Goal: Task Accomplishment & Management: Use online tool/utility

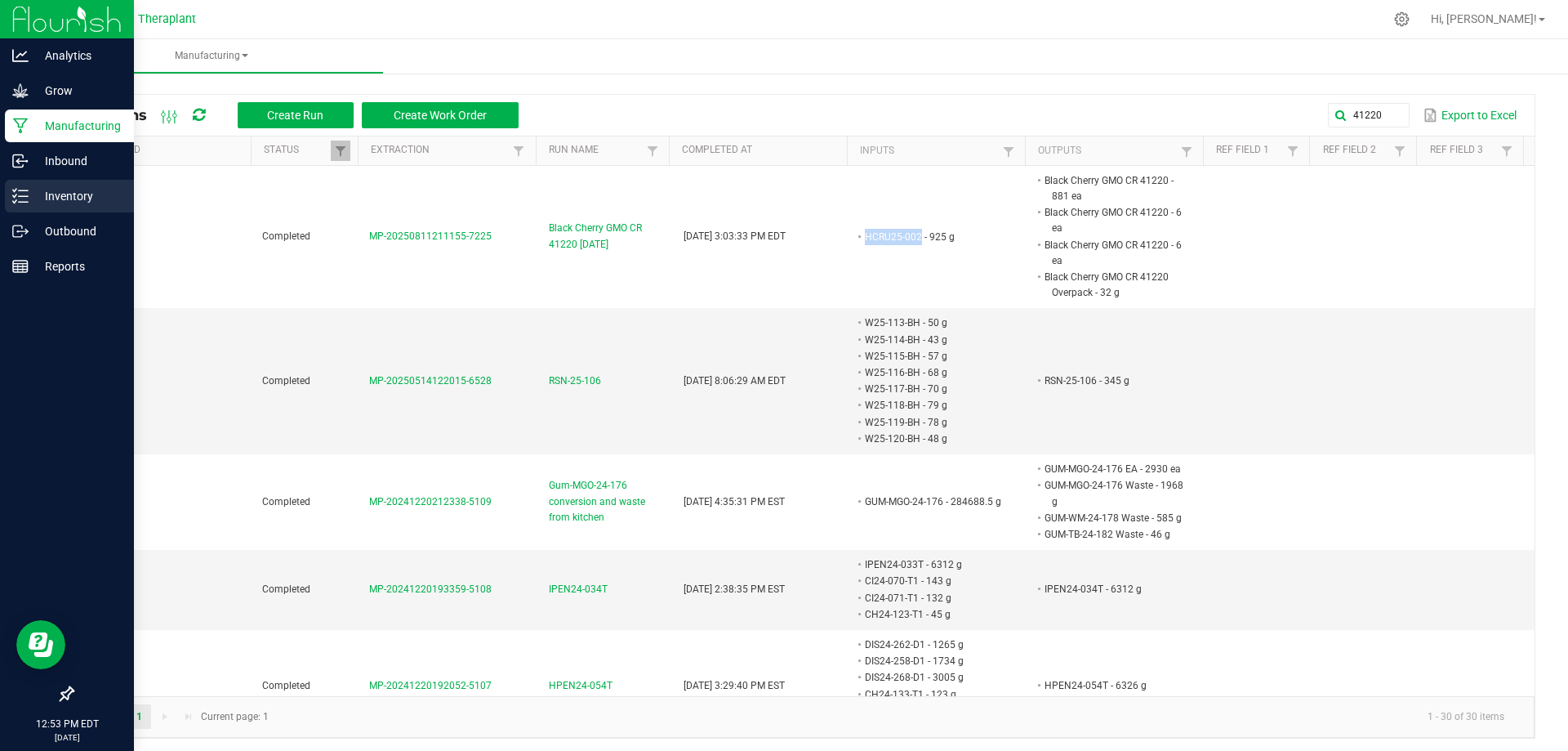
click at [14, 201] on icon at bounding box center [20, 196] width 16 height 16
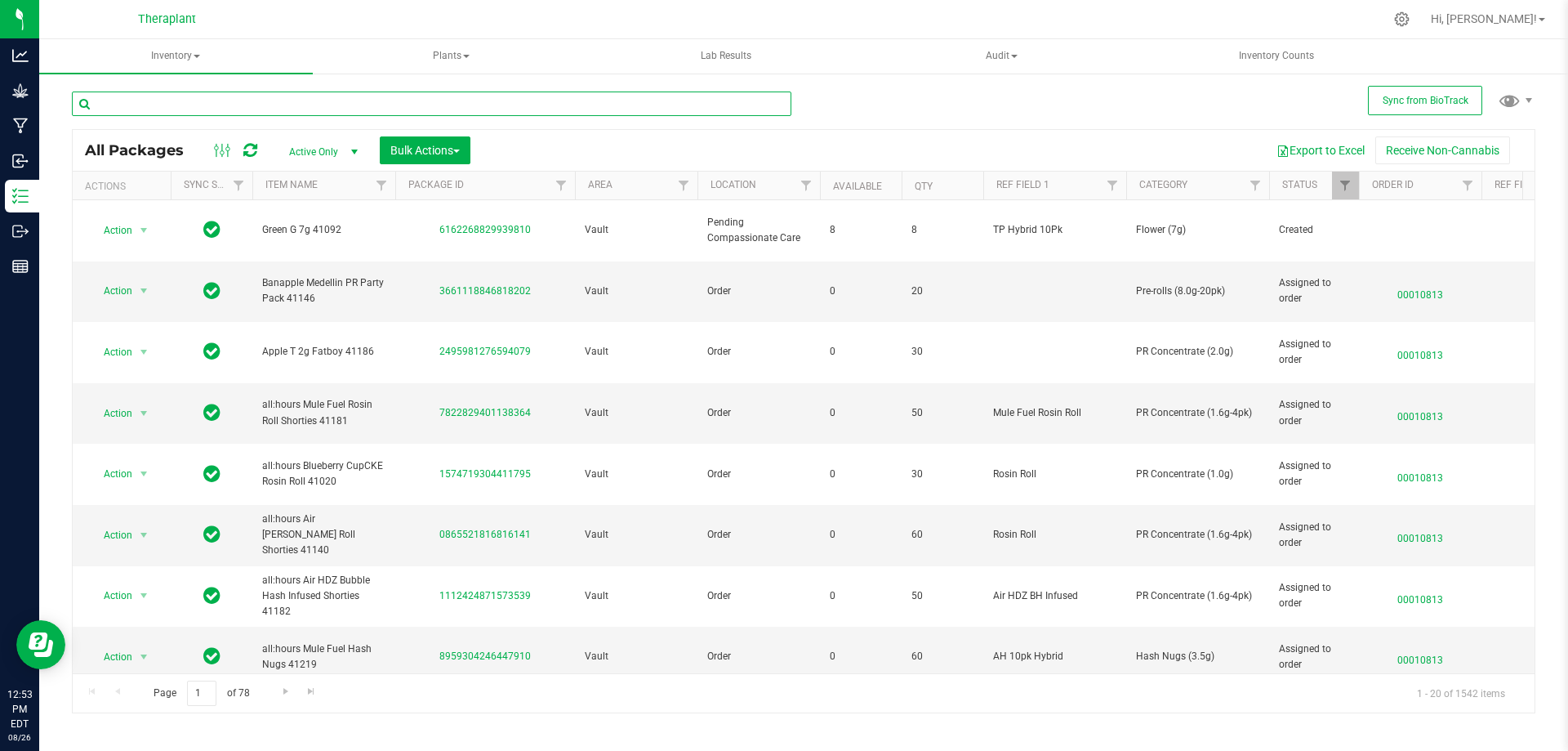
click at [352, 97] on input "text" at bounding box center [431, 104] width 720 height 25
type input "41220"
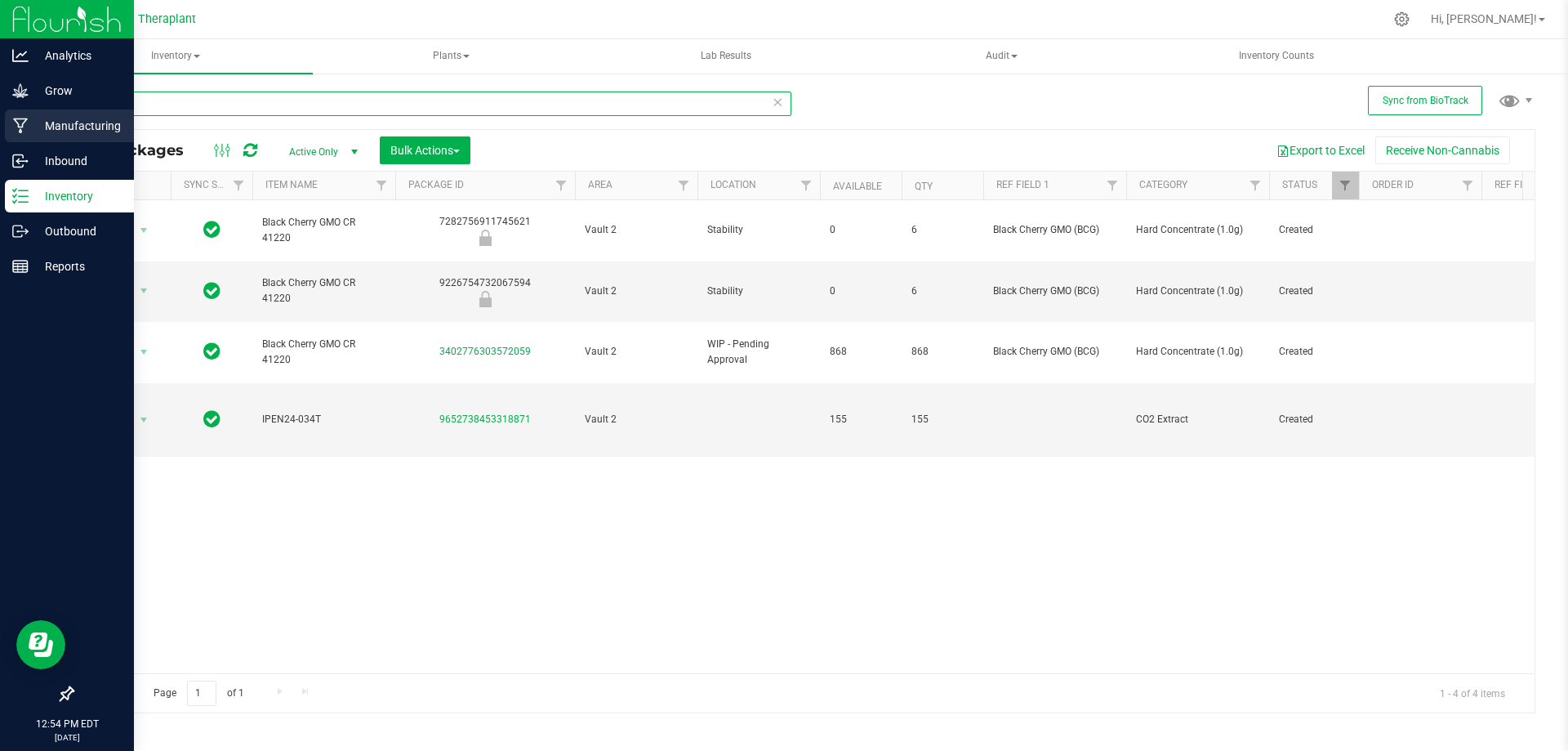
drag, startPoint x: 190, startPoint y: 104, endPoint x: 23, endPoint y: 122, distance: 168.0
click at [23, 122] on div "Analytics Grow Manufacturing Inbound Inventory Outbound Reports 12:54 PM EDT [D…" at bounding box center [784, 376] width 1568 height 751
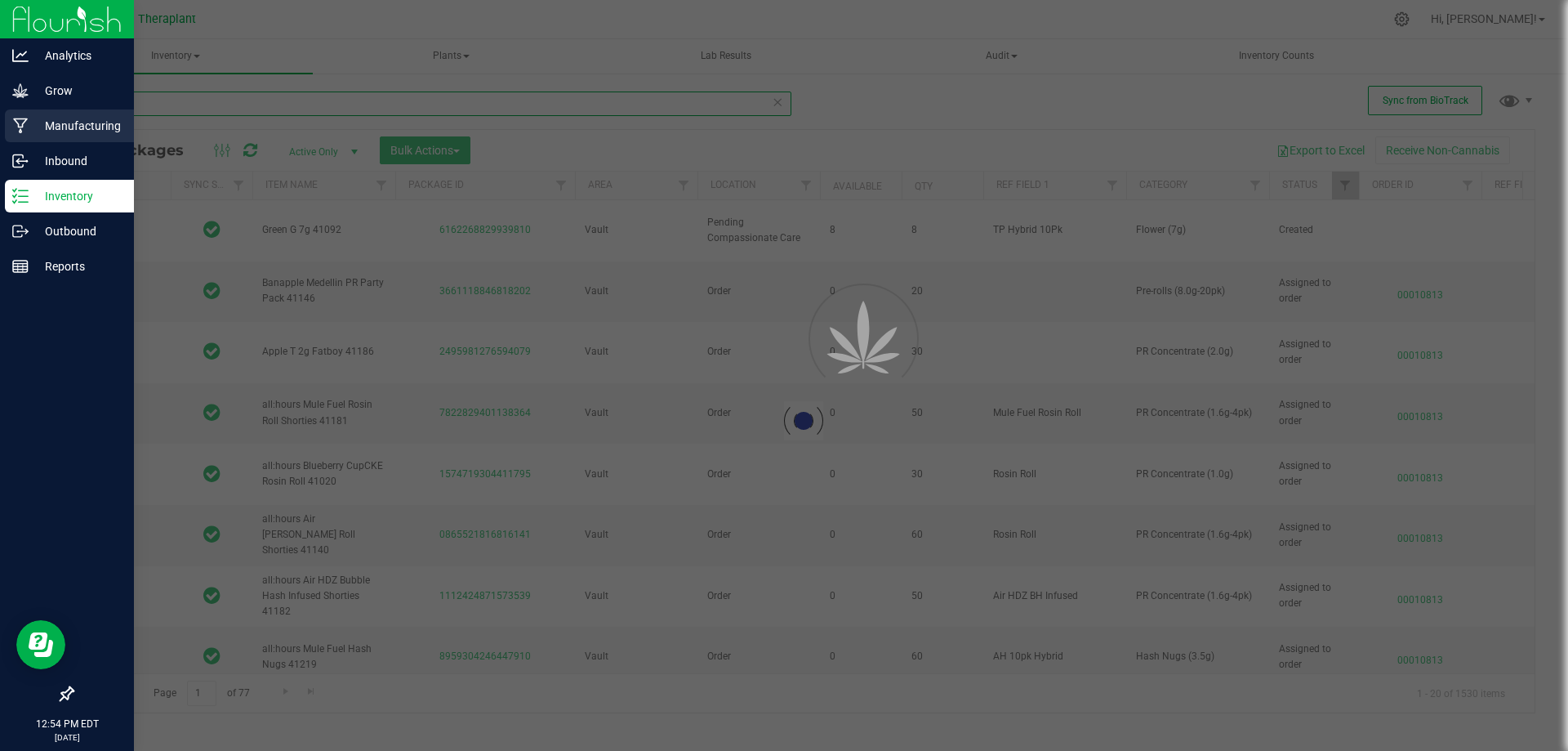
type input "11202"
type input "[DATE]"
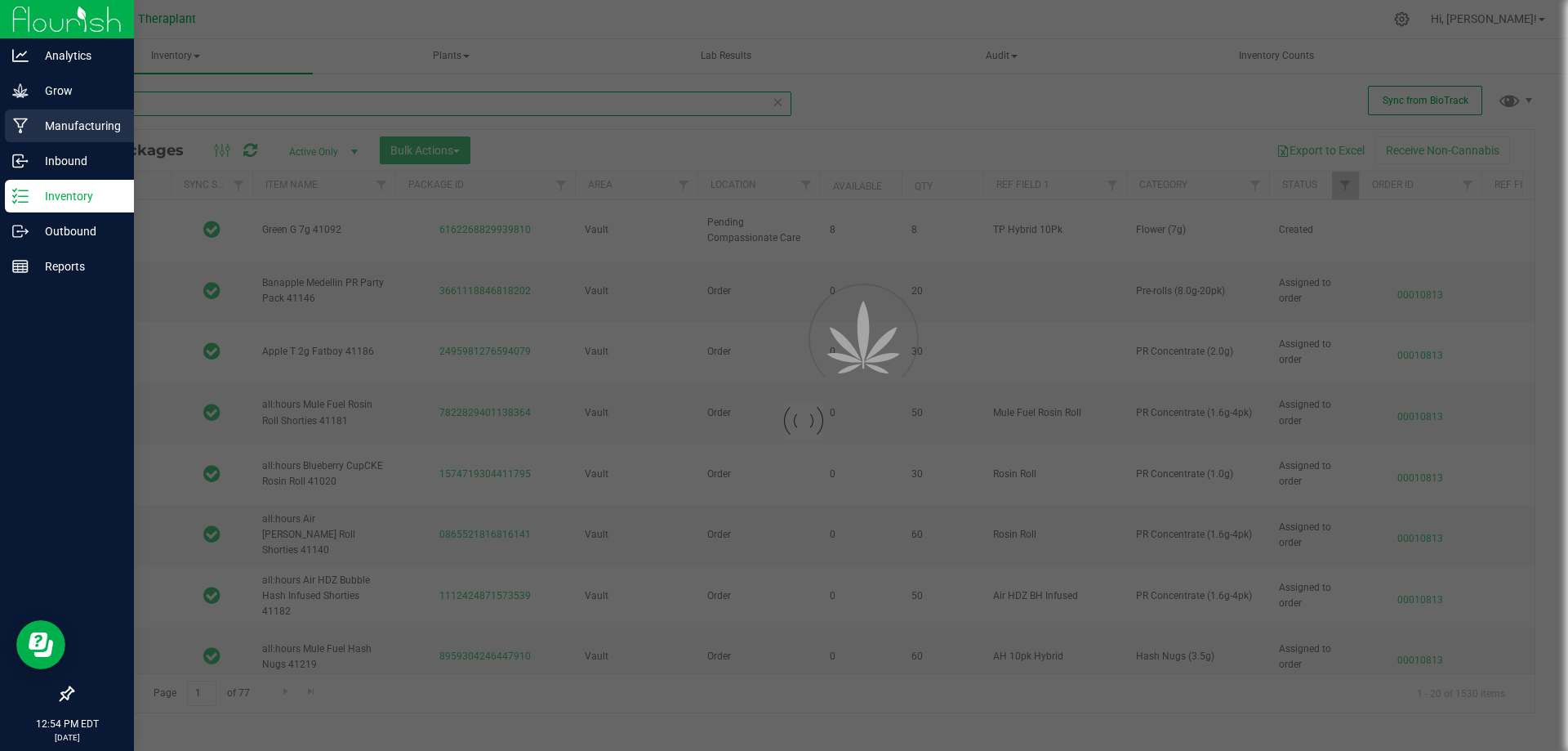
type input "[DATE]"
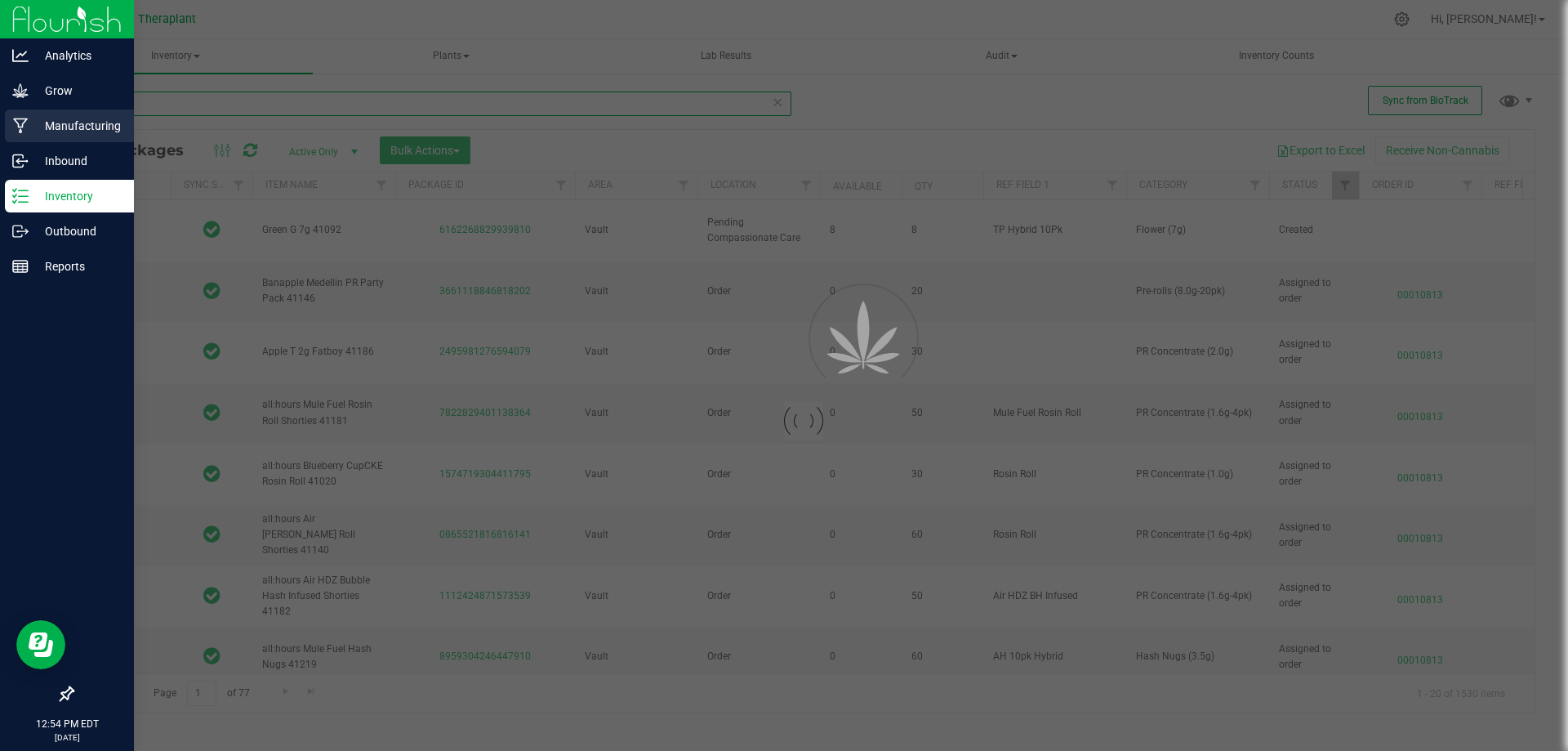
type input "[DATE]"
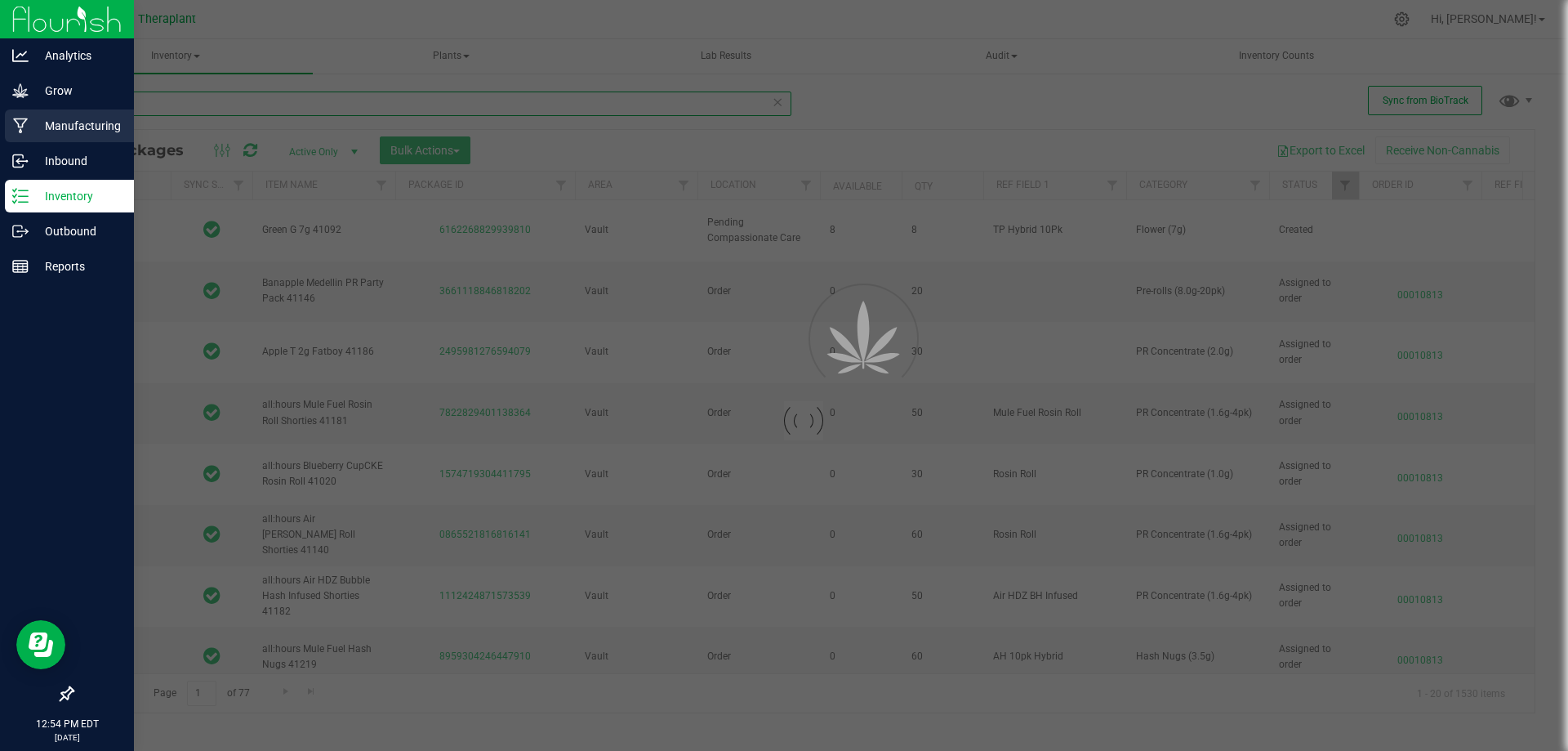
type input "[DATE]"
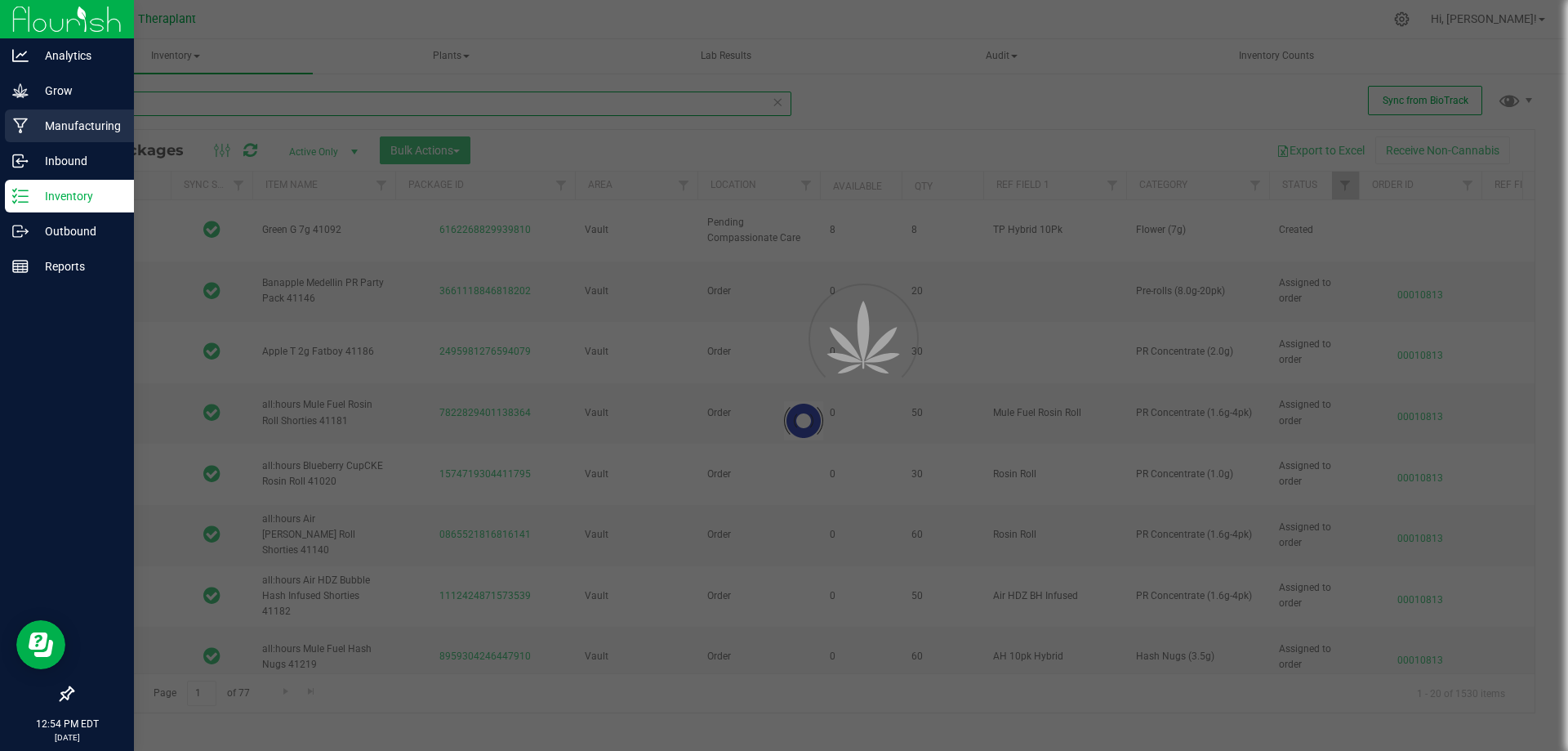
type input "[DATE]"
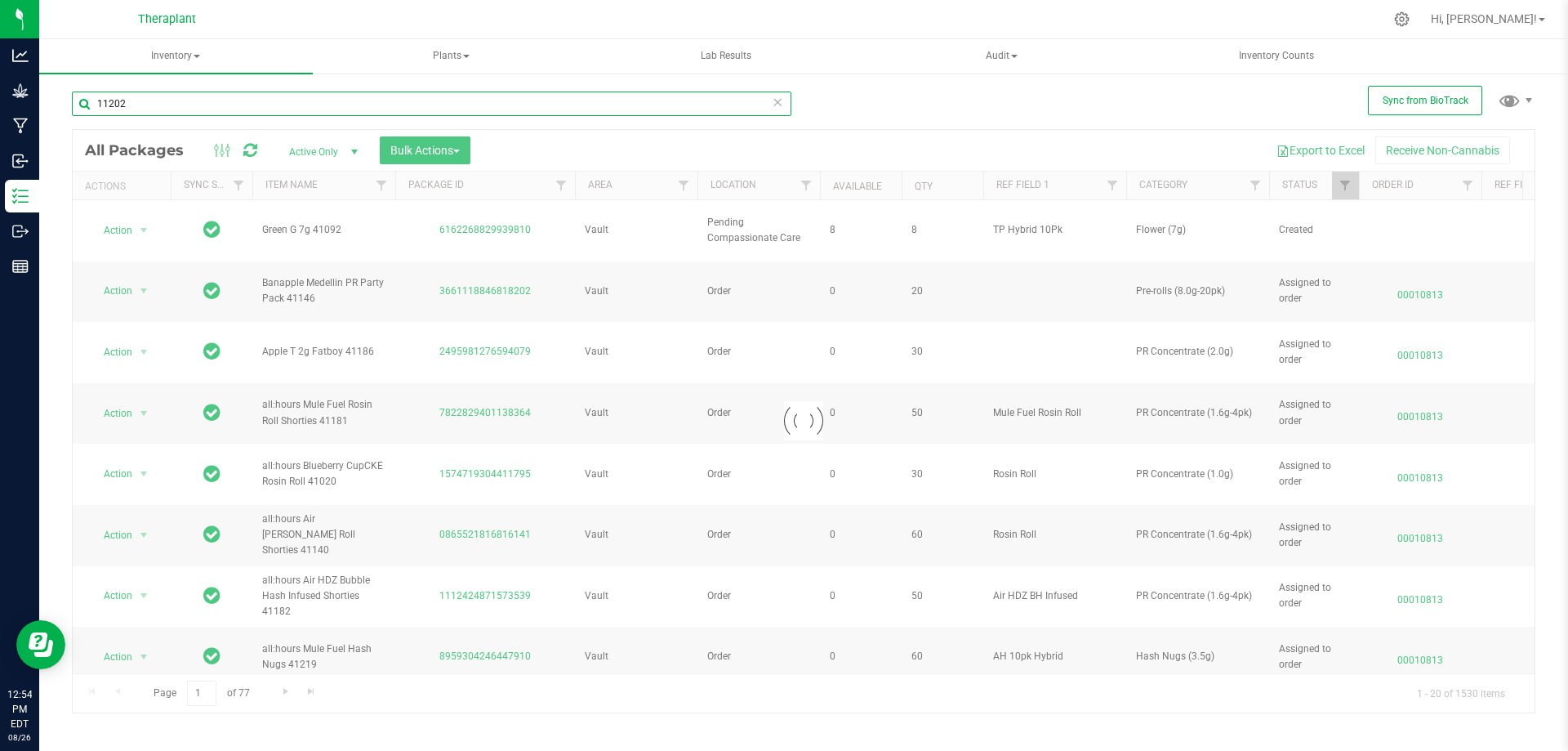
click at [103, 102] on input "11202" at bounding box center [431, 104] width 720 height 25
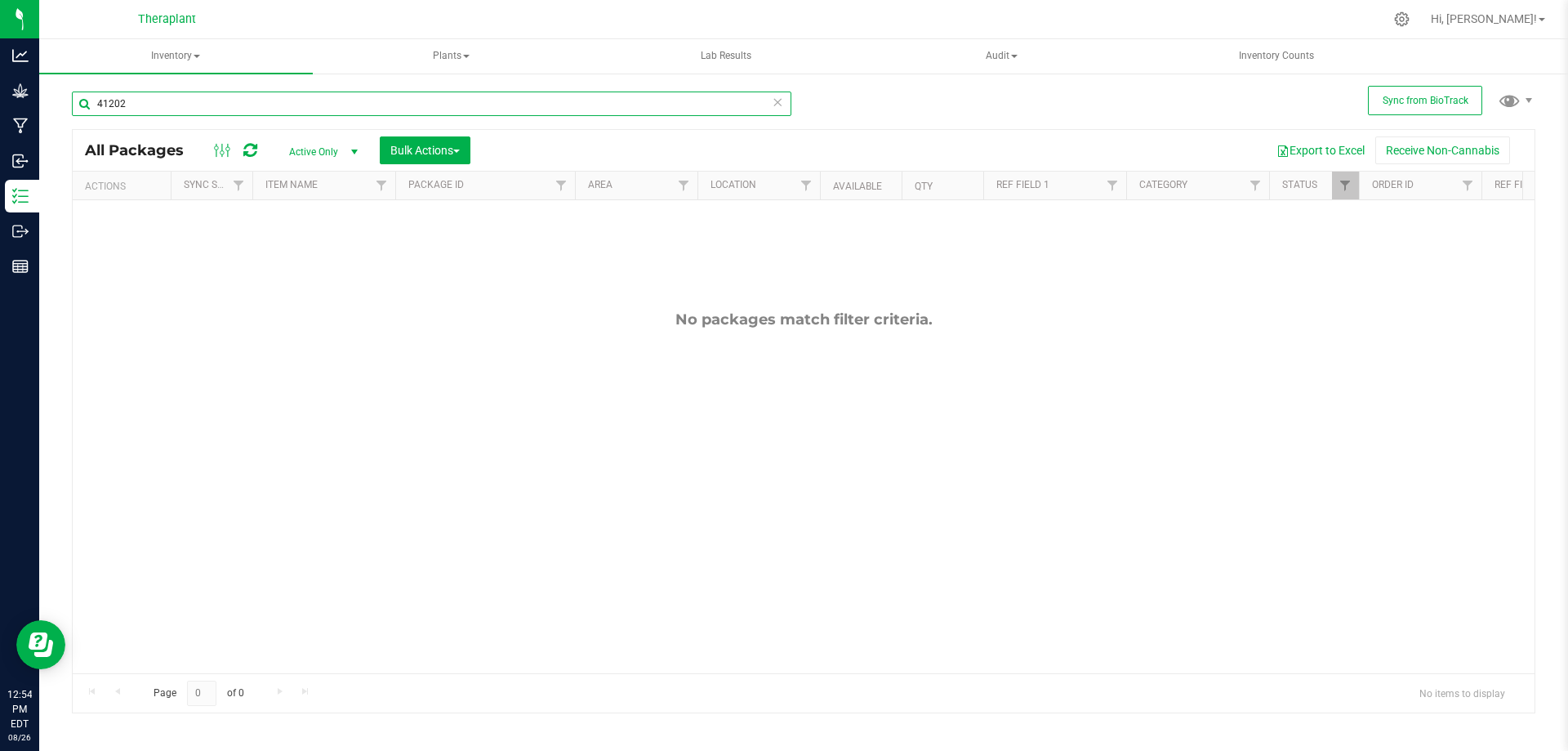
type input "41202"
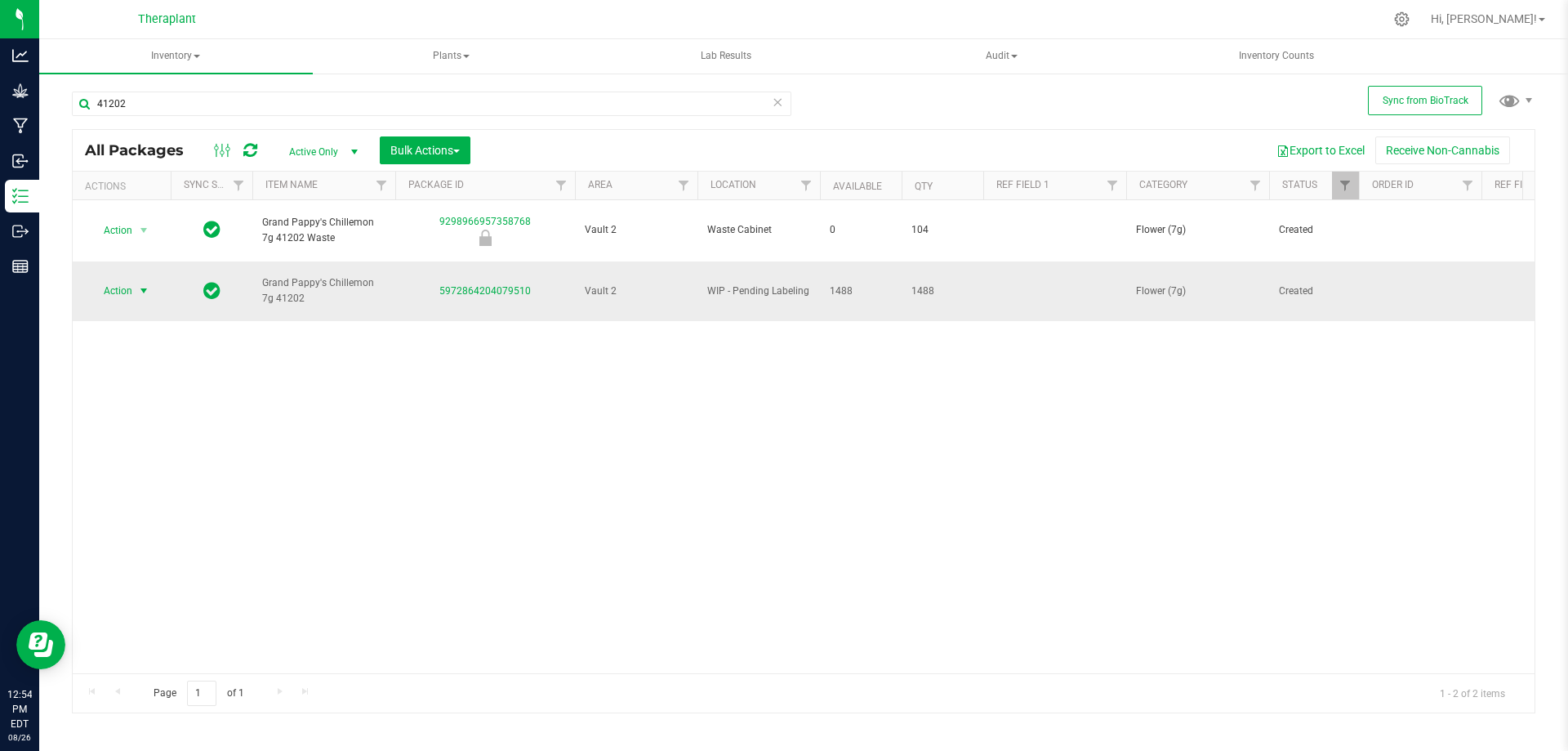
click at [125, 279] on span "Action" at bounding box center [111, 290] width 44 height 23
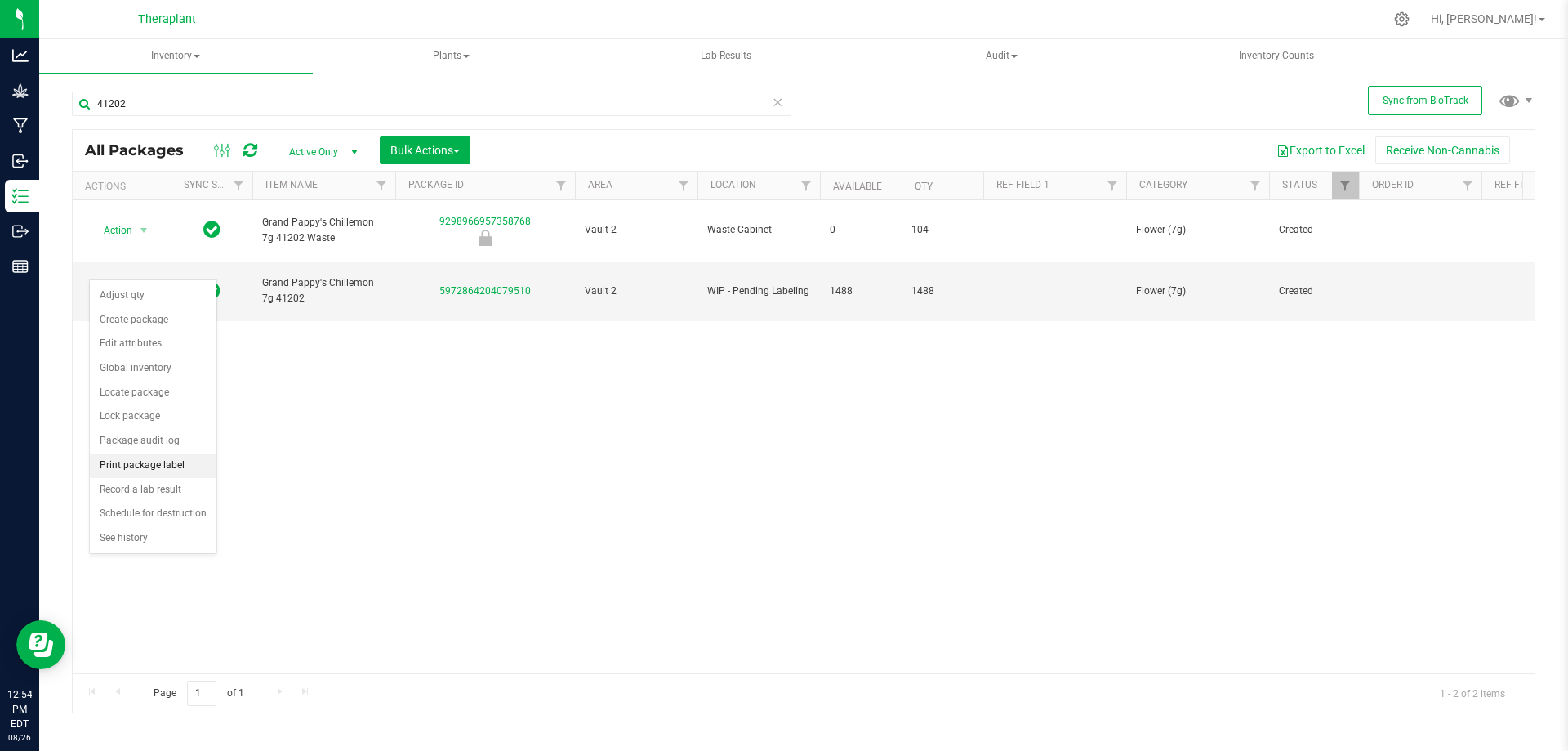
click at [168, 468] on li "Print package label" at bounding box center [153, 465] width 127 height 25
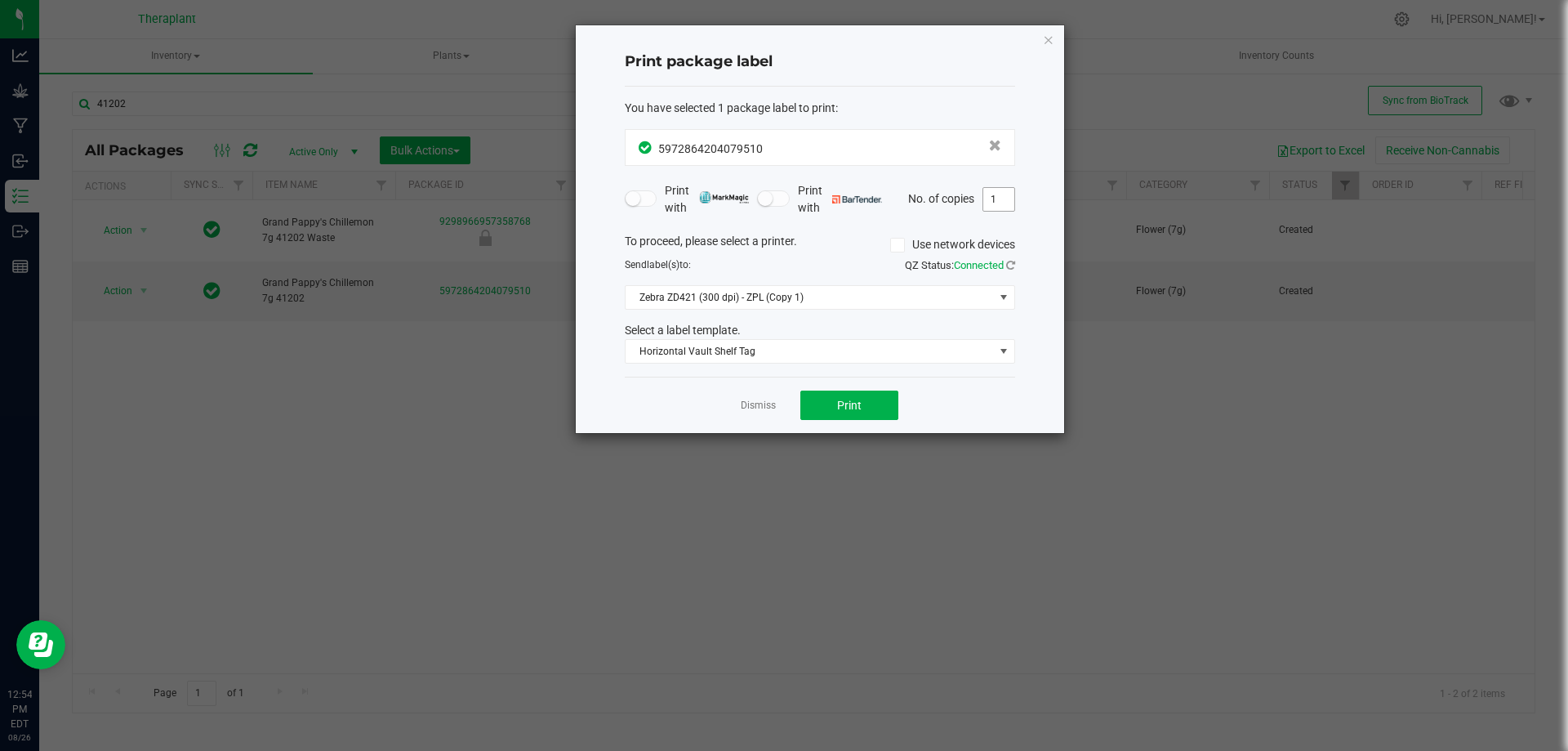
click at [1006, 201] on input "1" at bounding box center [999, 200] width 31 height 23
type input "20"
click at [845, 409] on span "Print" at bounding box center [849, 405] width 25 height 13
drag, startPoint x: 1053, startPoint y: 38, endPoint x: 1040, endPoint y: 42, distance: 13.6
click at [1052, 38] on icon "button" at bounding box center [1049, 39] width 11 height 20
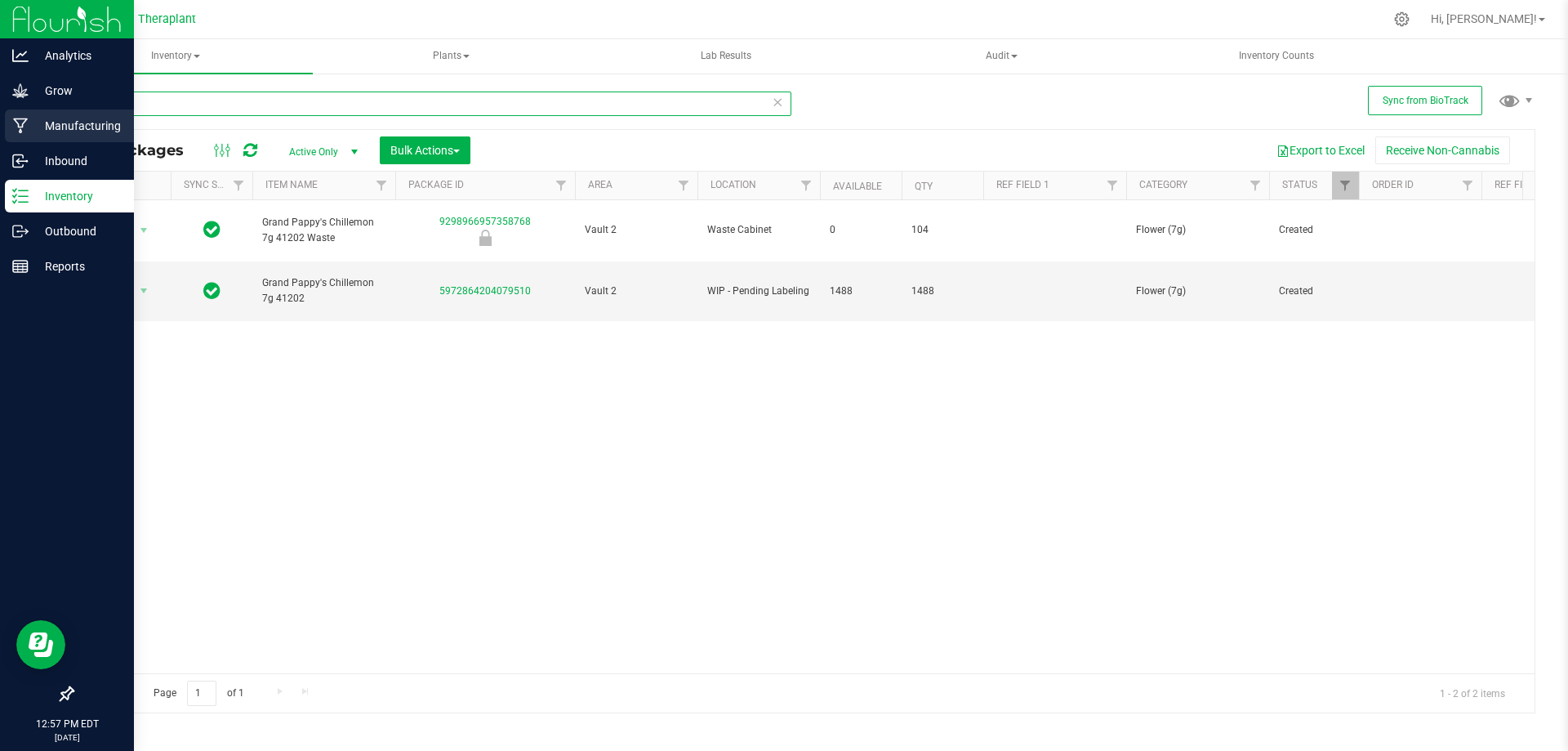
drag, startPoint x: 208, startPoint y: 104, endPoint x: 0, endPoint y: 120, distance: 208.6
click at [0, 120] on div "Analytics Grow Manufacturing Inbound Inventory Outbound Reports 12:57 PM EDT [D…" at bounding box center [784, 376] width 1568 height 751
type input "41221"
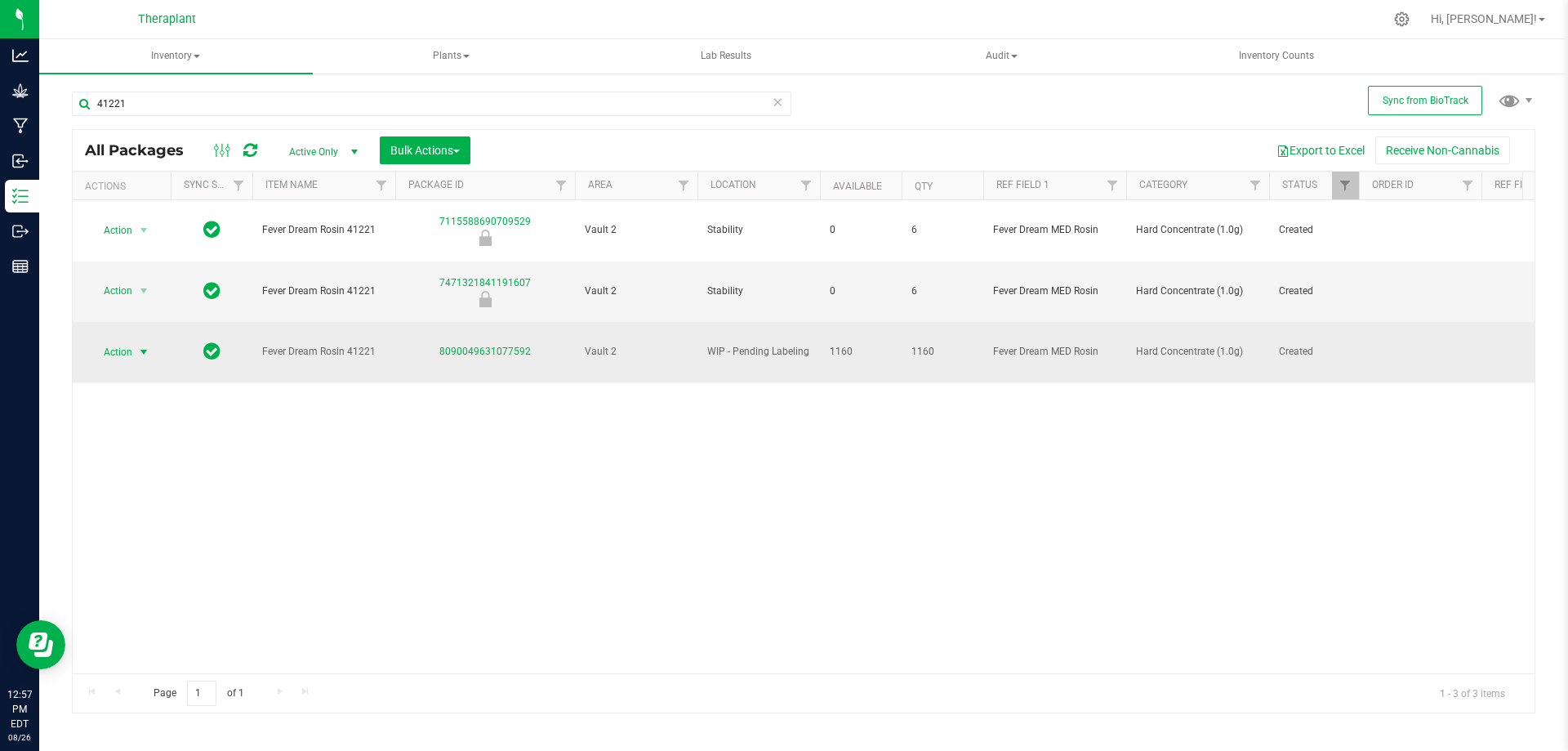
click at [118, 341] on span "Action" at bounding box center [111, 352] width 44 height 23
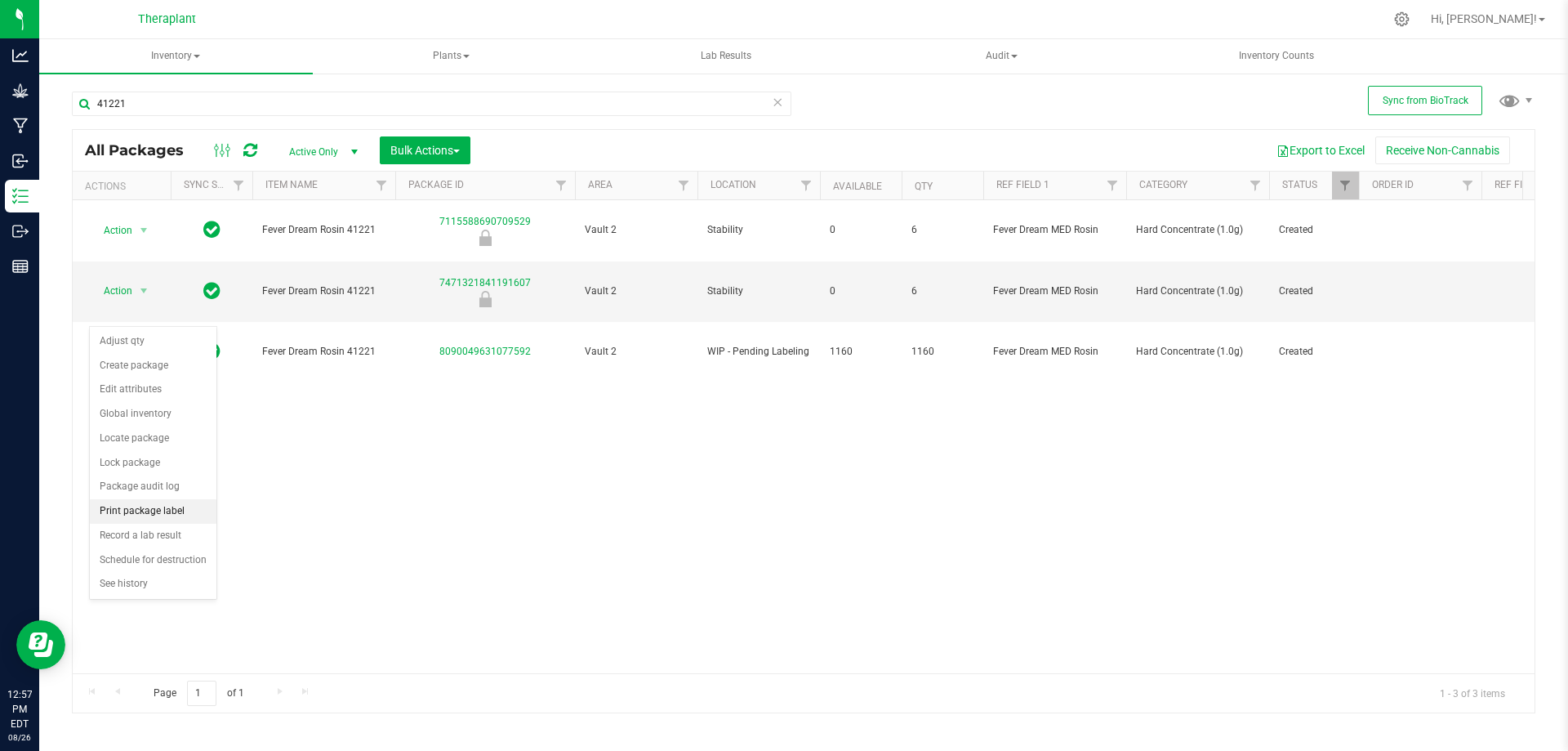
click at [122, 516] on li "Print package label" at bounding box center [153, 512] width 127 height 25
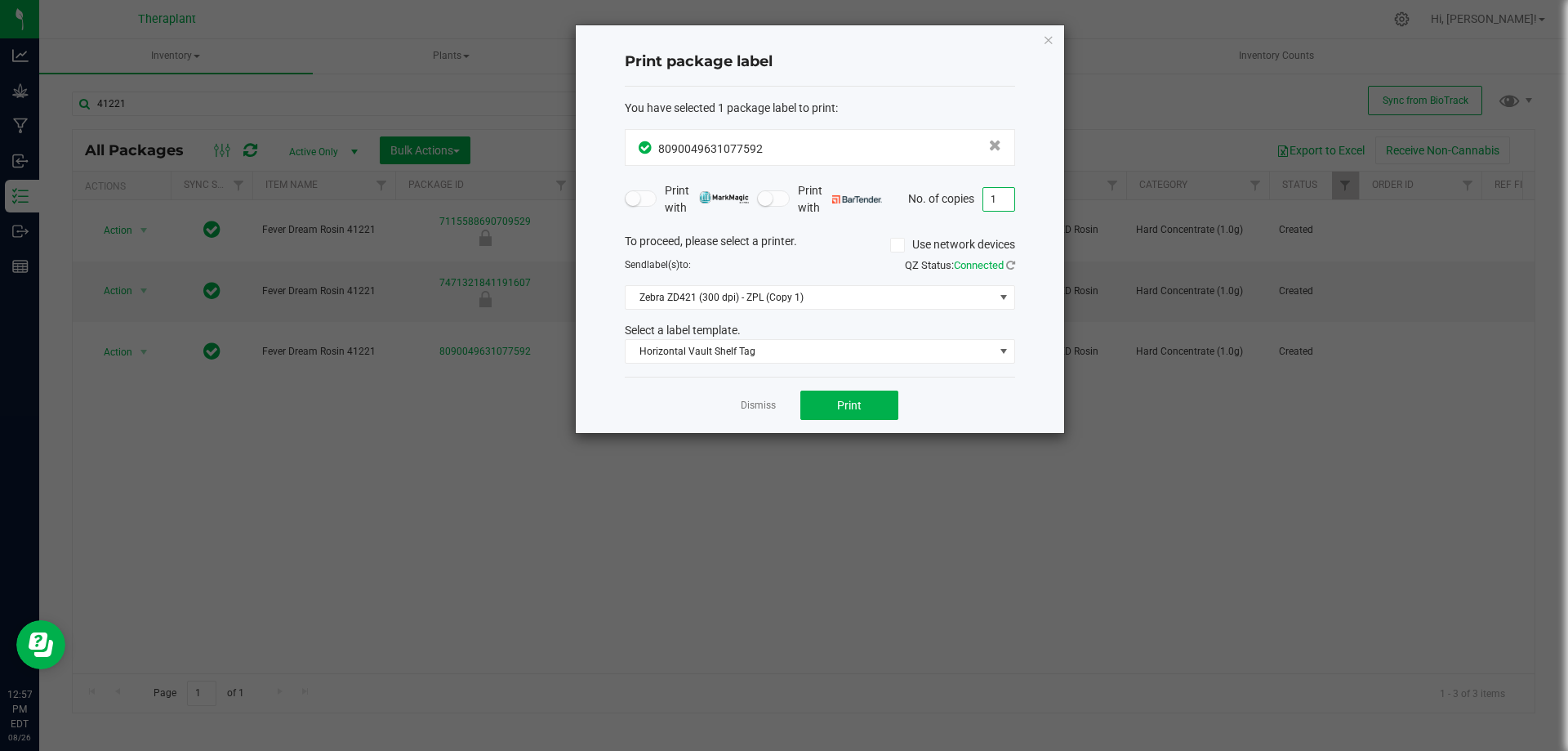
click at [1002, 195] on input "1" at bounding box center [999, 200] width 31 height 23
type input "14"
click at [846, 404] on span "Print" at bounding box center [849, 405] width 25 height 13
click at [1050, 41] on icon "button" at bounding box center [1049, 39] width 11 height 20
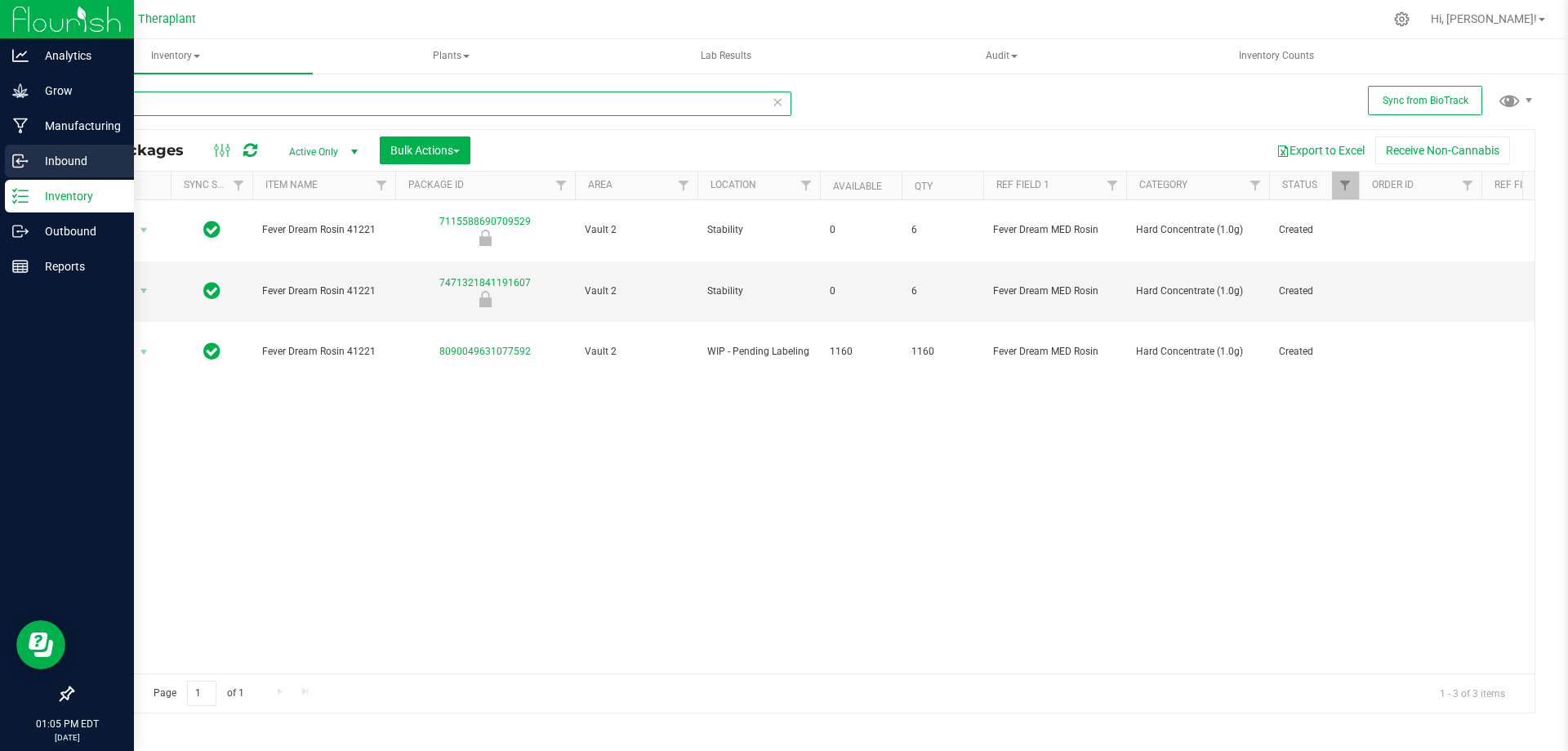
drag, startPoint x: 302, startPoint y: 98, endPoint x: 2, endPoint y: 165, distance: 307.4
click at [0, 166] on div "Analytics Grow Manufacturing Inbound Inventory Outbound Reports 01:05 PM EDT [D…" at bounding box center [784, 376] width 1568 height 751
type input "41220"
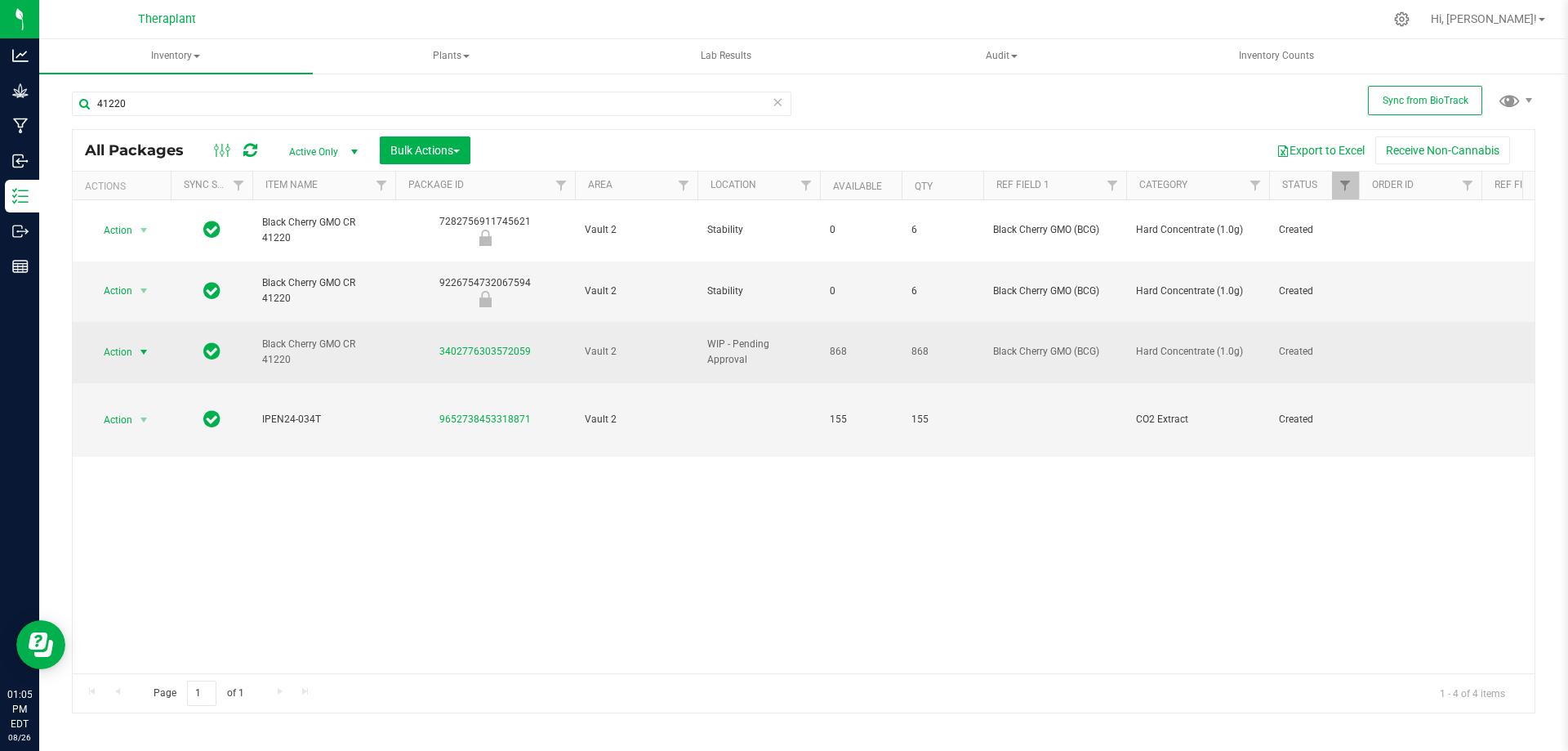
click at [131, 341] on span "Action" at bounding box center [111, 352] width 44 height 23
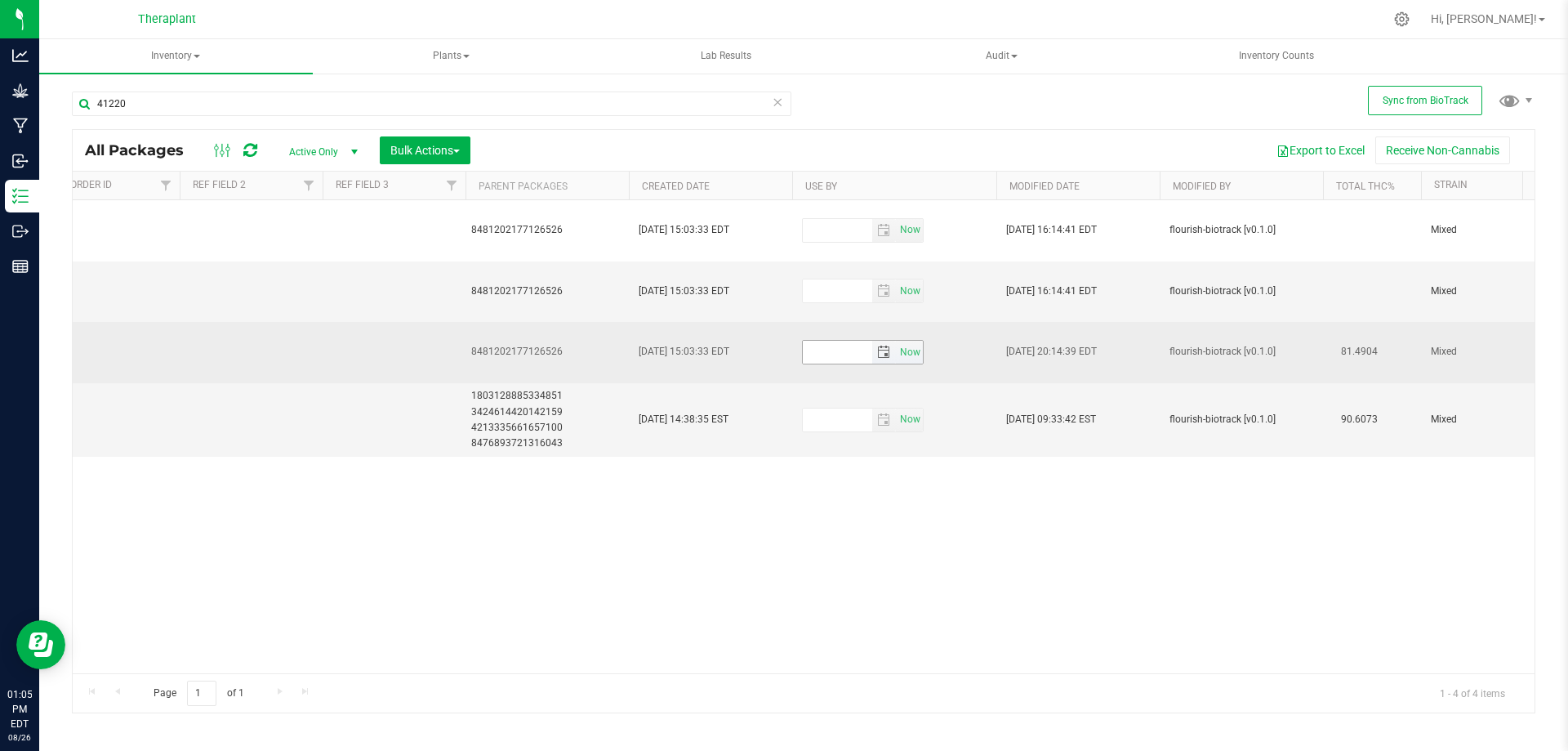
click at [882, 345] on span "select" at bounding box center [883, 352] width 13 height 13
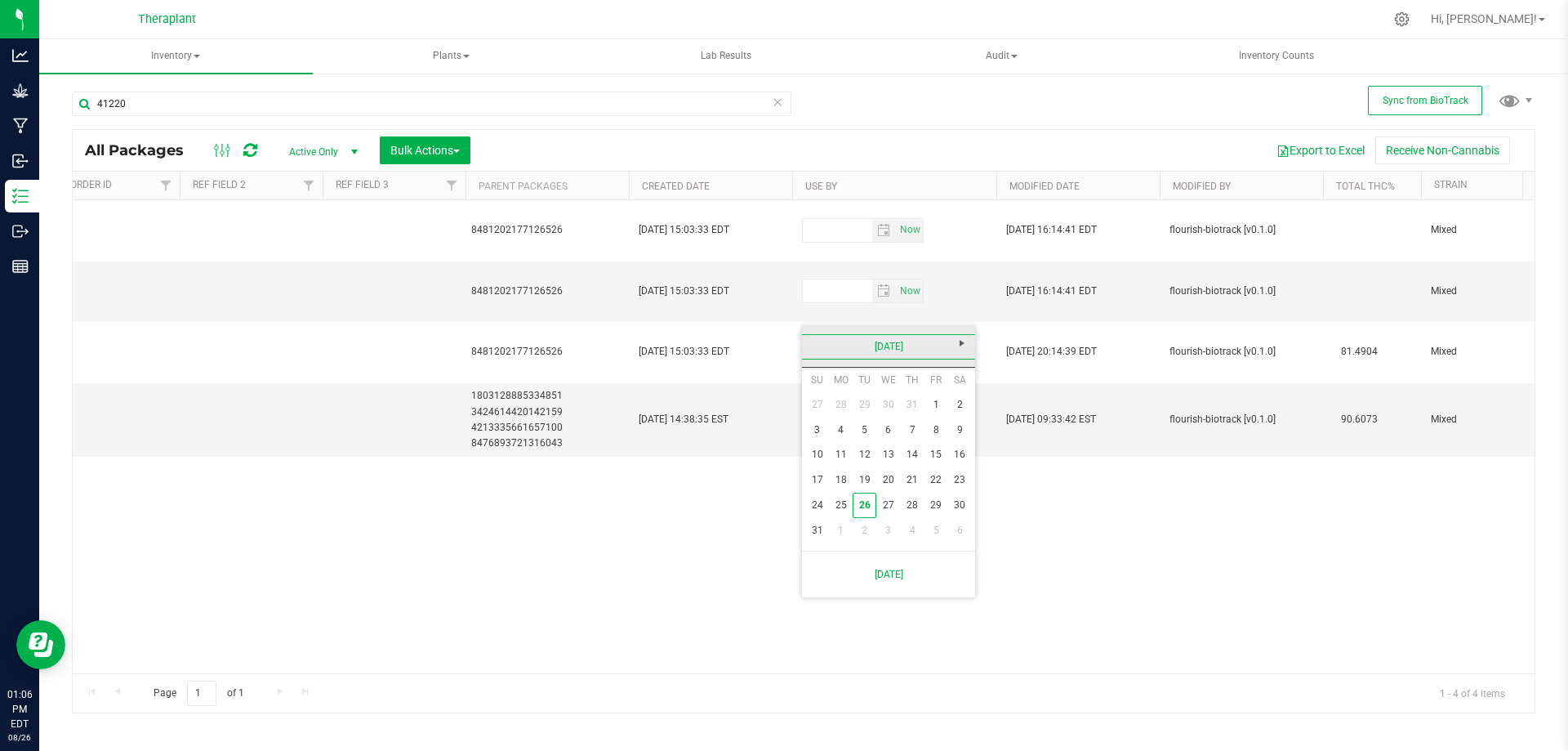
click at [917, 349] on link "[DATE]" at bounding box center [889, 346] width 176 height 26
click at [954, 341] on link "Next" at bounding box center [962, 343] width 26 height 26
click at [968, 434] on link "Aug" at bounding box center [950, 436] width 42 height 42
click at [909, 482] on link "20" at bounding box center [912, 480] width 24 height 26
type input "[DATE]"
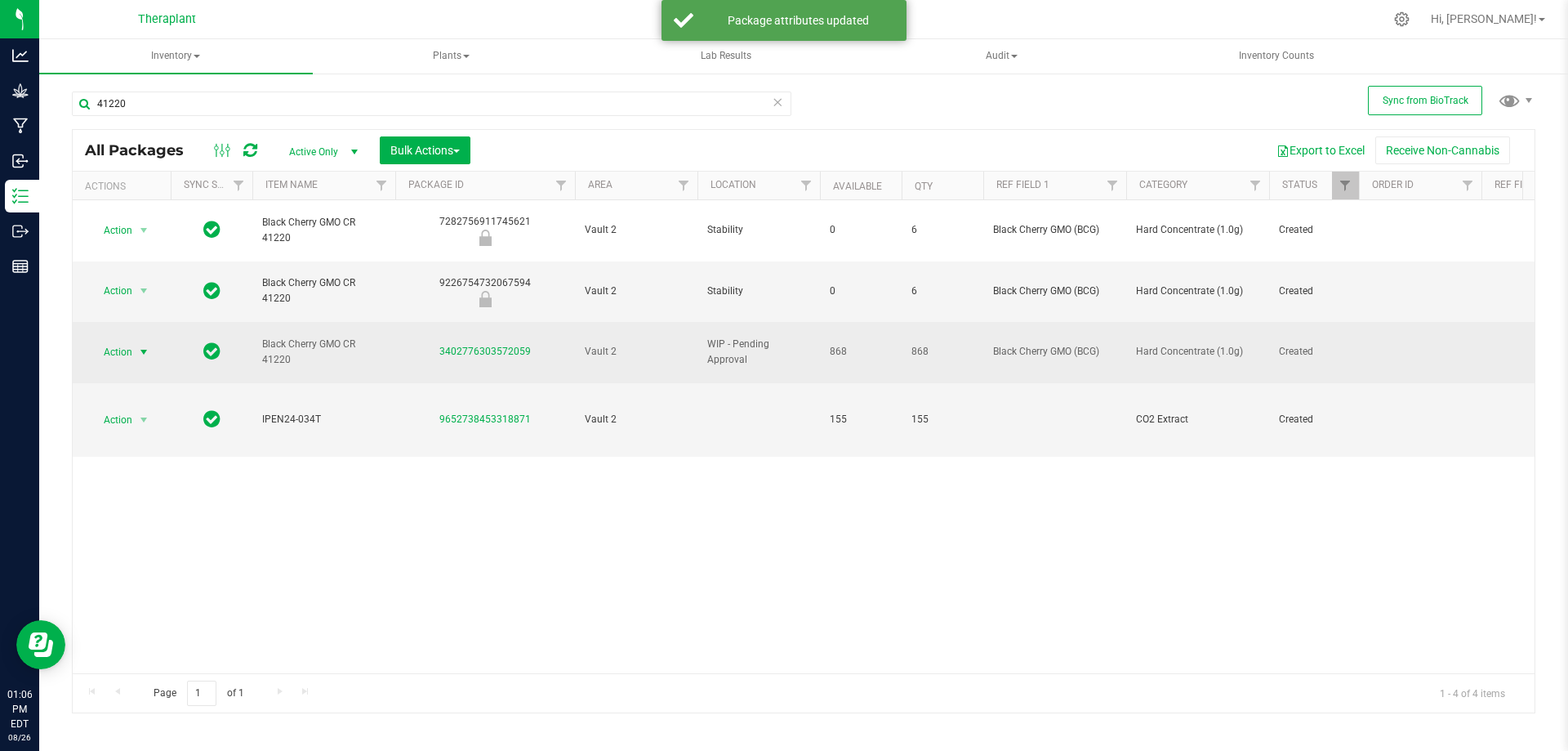
click at [134, 341] on span "select" at bounding box center [145, 352] width 21 height 23
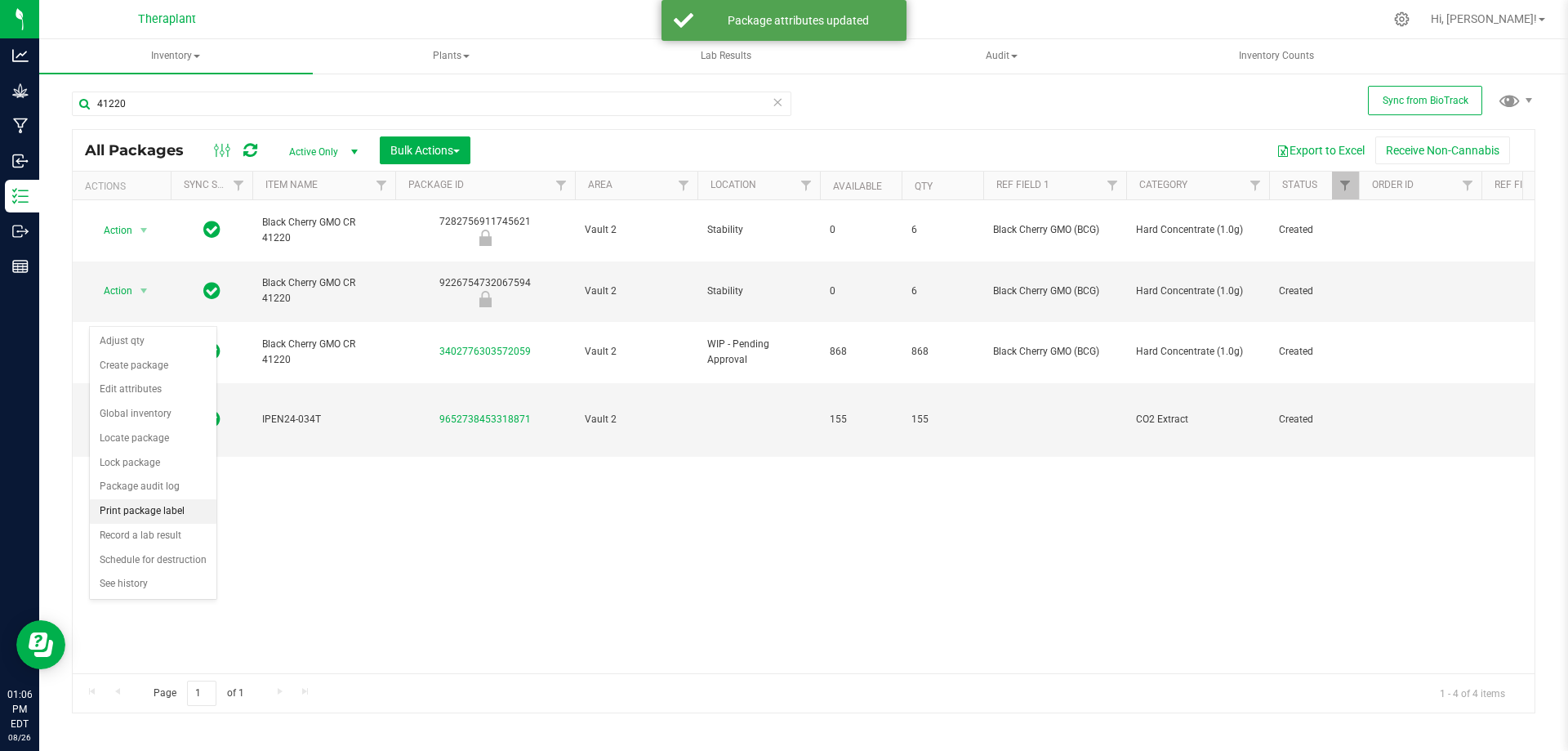
click at [141, 513] on li "Print package label" at bounding box center [153, 512] width 127 height 25
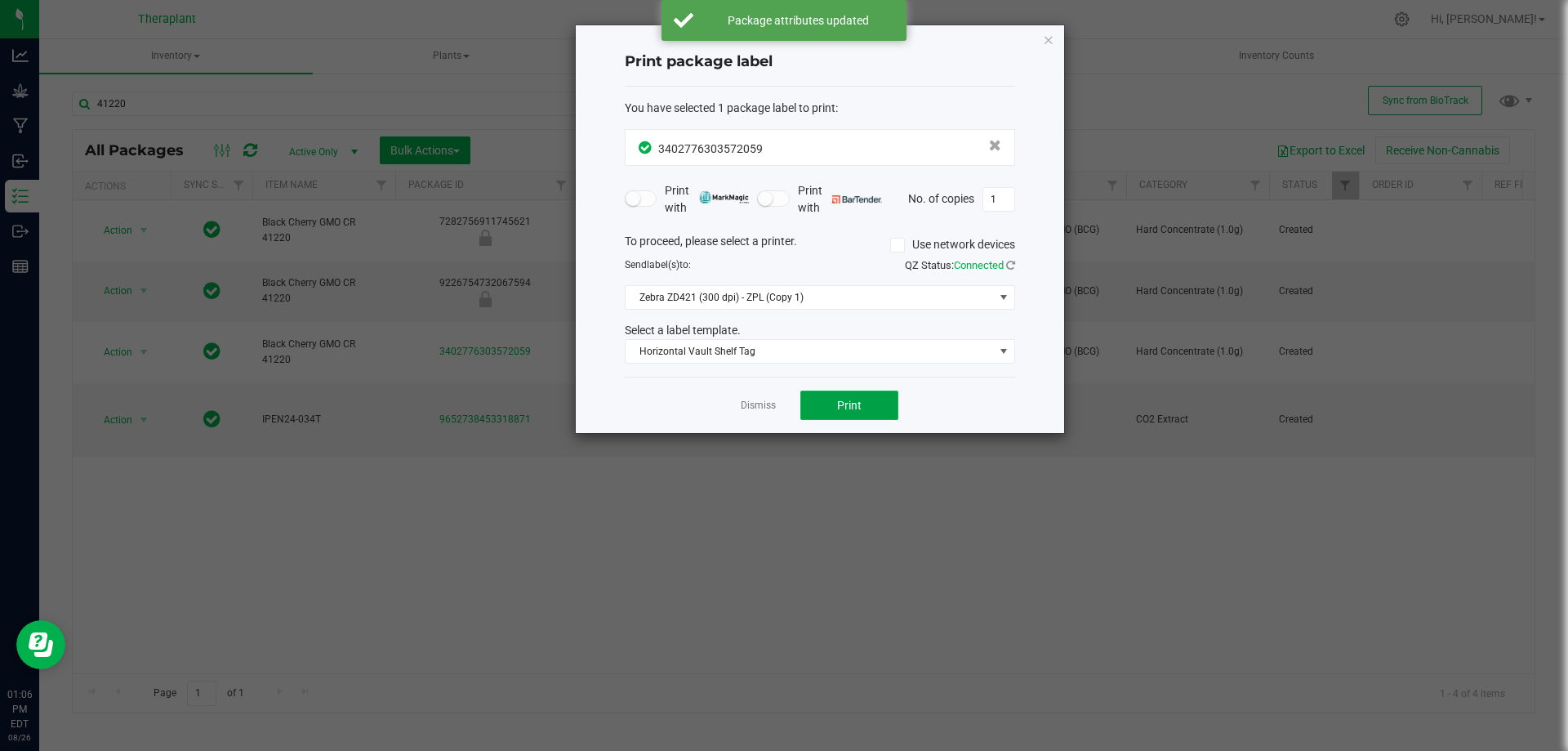
click at [859, 399] on span "Print" at bounding box center [849, 405] width 25 height 13
click at [1007, 200] on input "1" at bounding box center [999, 200] width 31 height 23
type input "89"
click at [843, 413] on button "Print" at bounding box center [849, 405] width 98 height 29
